Goal: Information Seeking & Learning: Learn about a topic

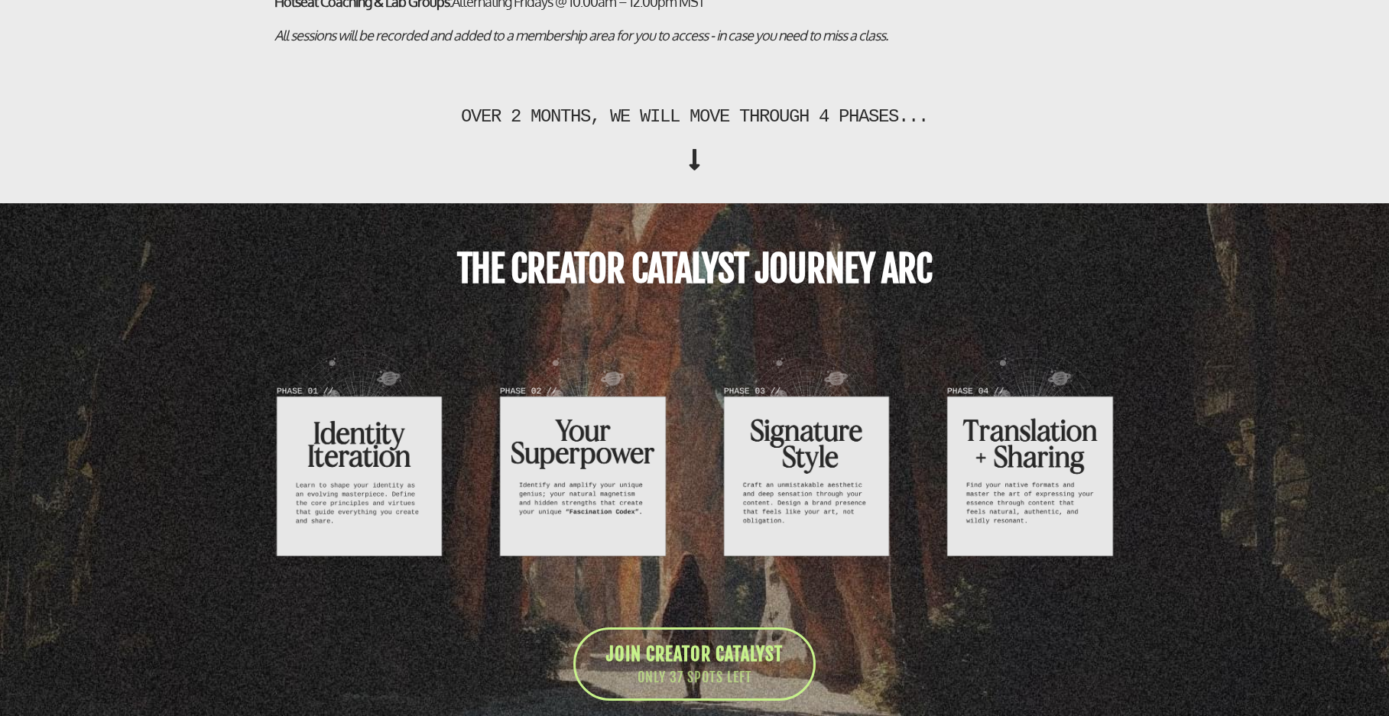
scroll to position [5177, 0]
